Goal: Communication & Community: Answer question/provide support

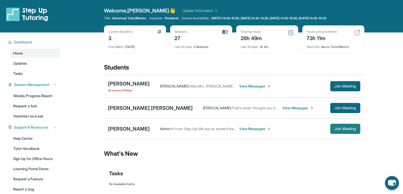
click at [352, 129] on span "Join Meeting" at bounding box center [345, 129] width 22 height 3
click at [129, 131] on div "[PERSON_NAME]" at bounding box center [129, 129] width 42 height 7
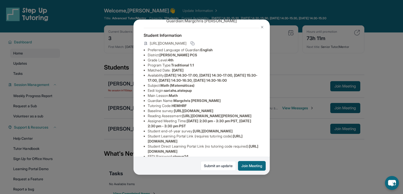
scroll to position [10, 0]
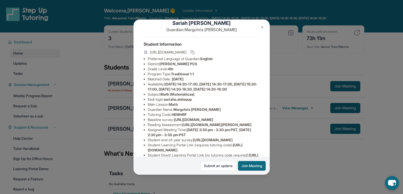
drag, startPoint x: 227, startPoint y: 57, endPoint x: 189, endPoint y: 59, distance: 38.2
click at [186, 55] on span "[URL][DOMAIN_NAME]" at bounding box center [168, 52] width 37 height 5
click at [190, 62] on li "Preferred Language of Guardian: English" at bounding box center [204, 58] width 112 height 5
click at [260, 30] on button at bounding box center [262, 27] width 10 height 10
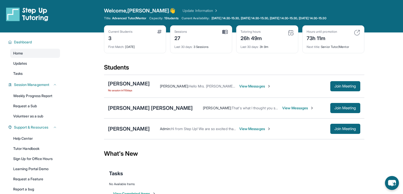
click at [263, 131] on span "View Messages" at bounding box center [255, 129] width 32 height 5
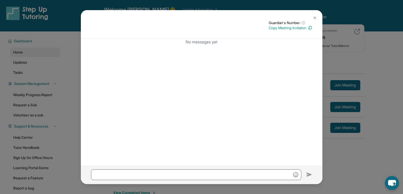
scroll to position [0, 0]
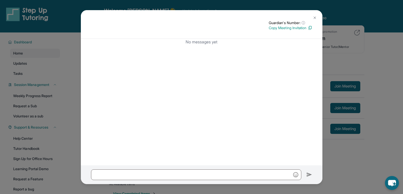
click at [304, 29] on p "Copy Meeting Invitation" at bounding box center [290, 27] width 43 height 5
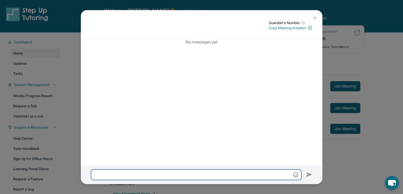
click at [209, 171] on input "text" at bounding box center [196, 175] width 210 height 11
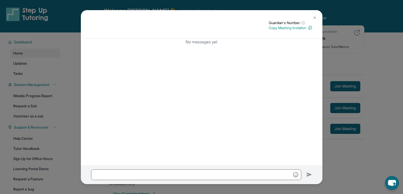
click at [316, 16] on img at bounding box center [315, 18] width 4 height 4
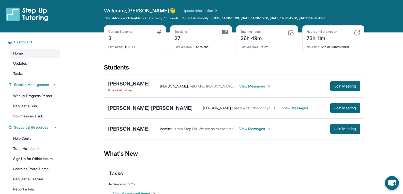
click at [254, 129] on span "View Messages" at bounding box center [255, 129] width 32 height 5
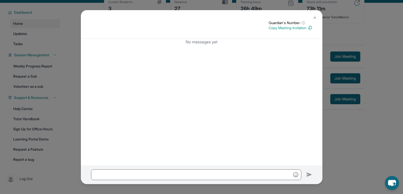
scroll to position [33, 0]
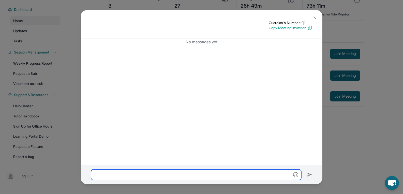
click at [169, 170] on input "text" at bounding box center [196, 175] width 210 height 11
paste input "**********"
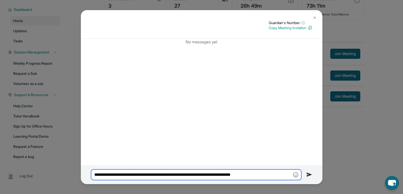
type input "**********"
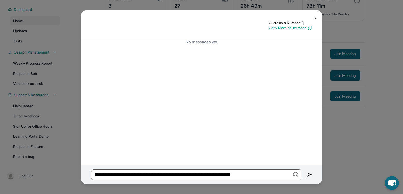
click at [312, 17] on button at bounding box center [315, 18] width 10 height 10
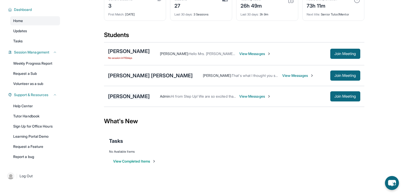
click at [121, 97] on div "[PERSON_NAME]" at bounding box center [129, 96] width 42 height 7
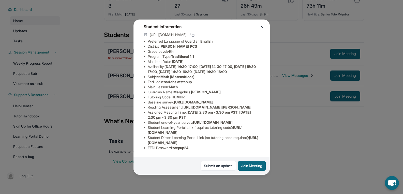
scroll to position [10, 0]
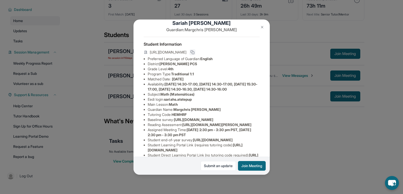
click at [194, 54] on icon at bounding box center [192, 52] width 4 height 4
